Goal: Information Seeking & Learning: Learn about a topic

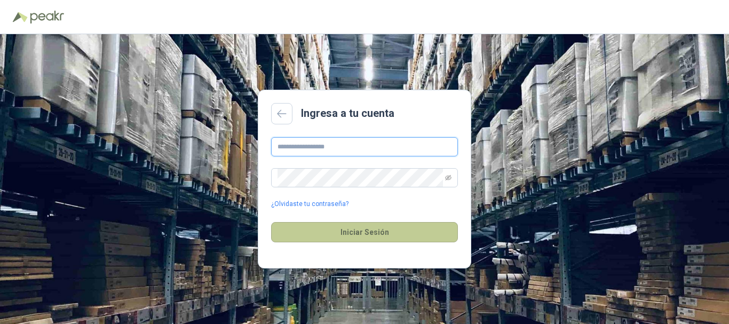
type input "**********"
click at [374, 234] on button "Iniciar Sesión" at bounding box center [364, 232] width 187 height 20
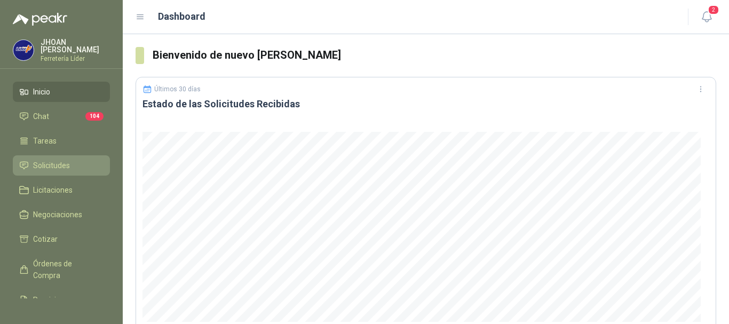
click at [66, 169] on link "Solicitudes" at bounding box center [61, 165] width 97 height 20
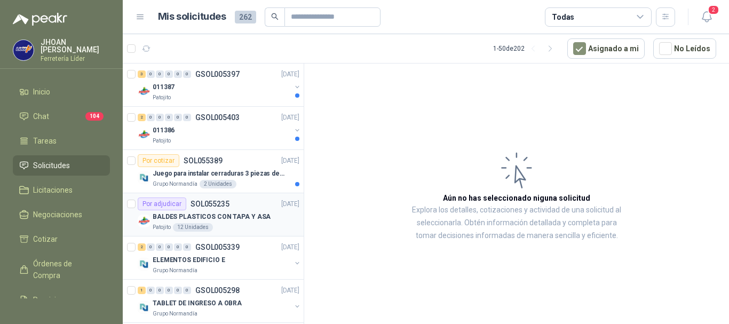
click at [216, 219] on p "BALDES PLASTICOS CON TAPA Y ASA" at bounding box center [212, 217] width 118 height 10
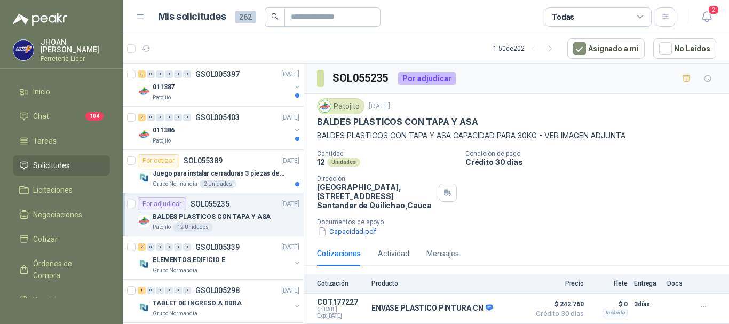
scroll to position [18, 0]
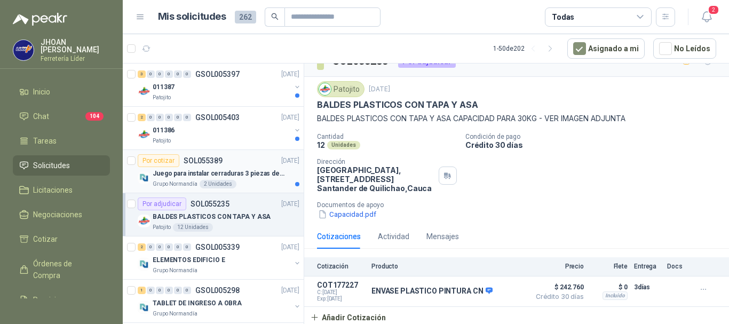
click at [242, 175] on p "Juego para instalar cerraduras 3 piezas de acero al carbono - Pretul" at bounding box center [219, 174] width 133 height 10
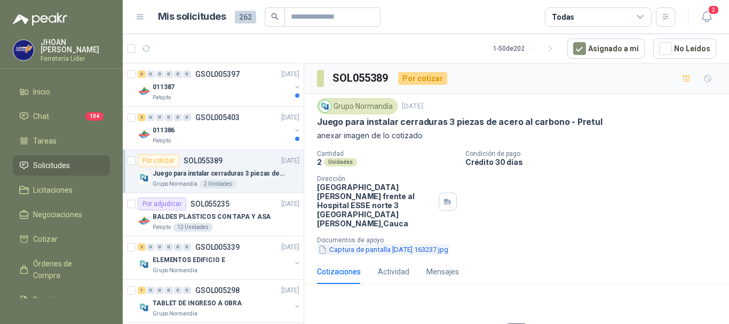
click at [404, 244] on button "Captura de pantalla [DATE] 163237.jpg" at bounding box center [383, 249] width 132 height 11
